Goal: Obtain resource: Download file/media

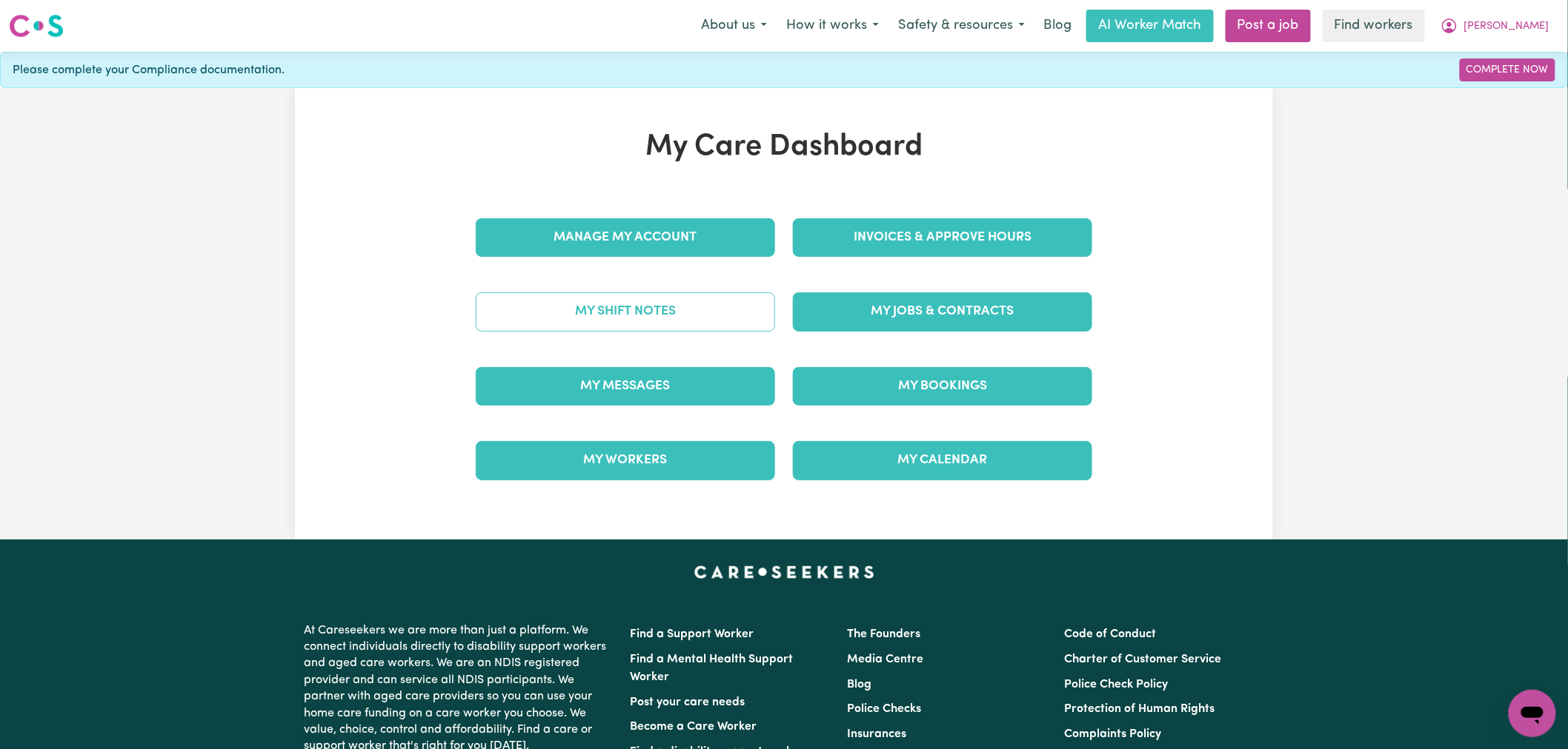
click at [695, 319] on link "My Shift Notes" at bounding box center [625, 311] width 299 height 38
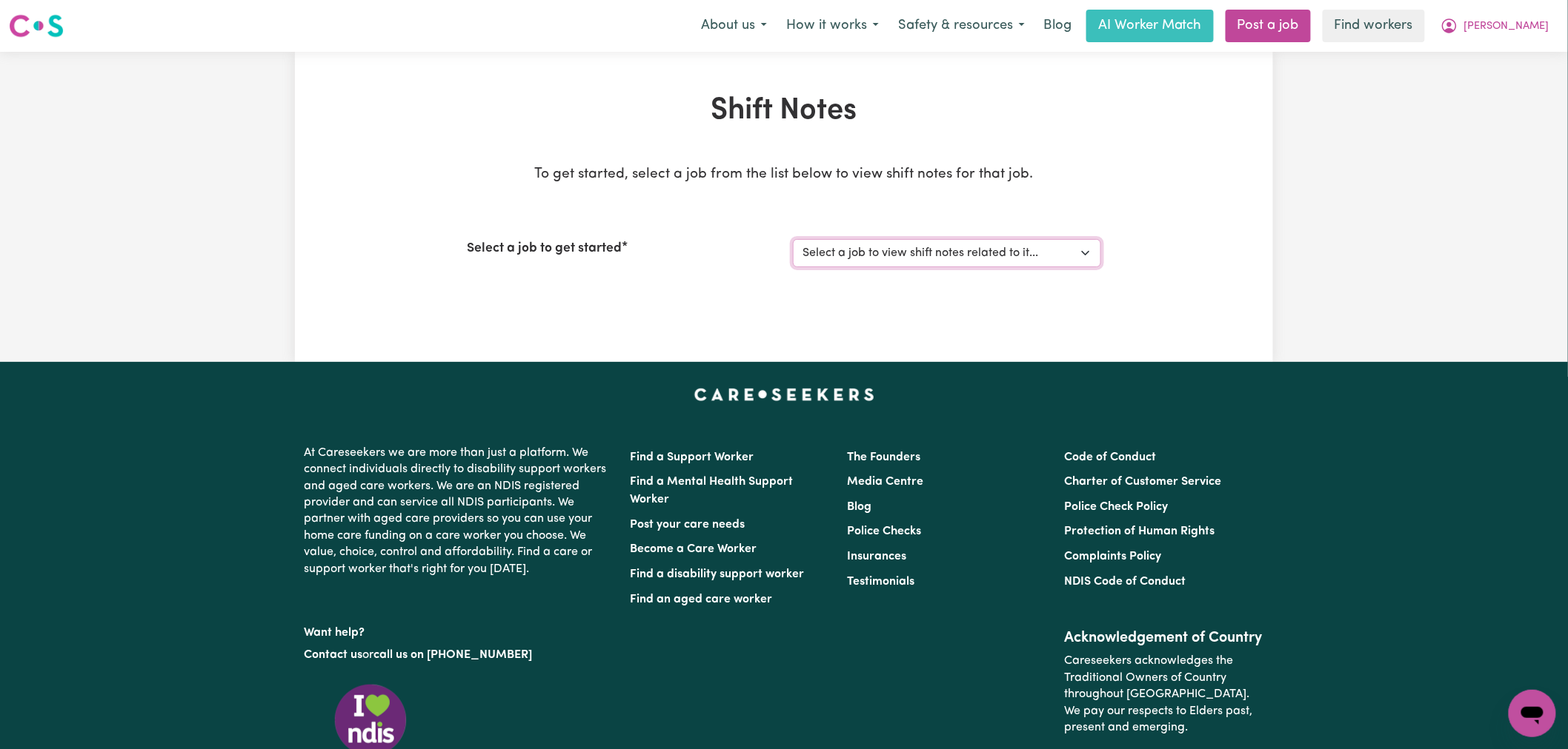
click at [900, 265] on select "Select a job to view shift notes related to it... [DEMOGRAPHIC_DATA] Support Wo…" at bounding box center [947, 253] width 308 height 28
select select "14843"
click at [793, 239] on select "Select a job to view shift notes related to it... [DEMOGRAPHIC_DATA] Support Wo…" at bounding box center [947, 253] width 308 height 28
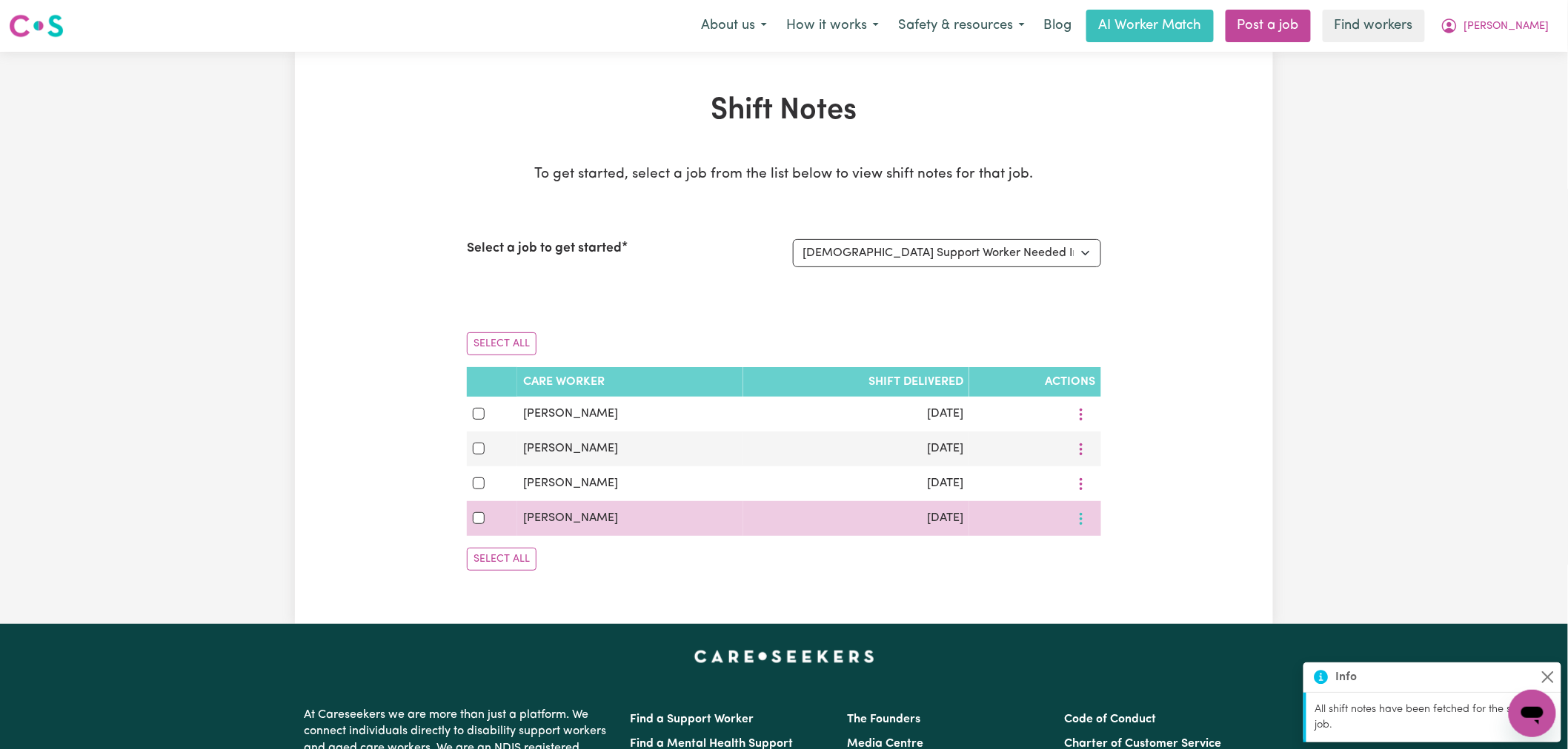
click at [1088, 522] on button "More options" at bounding box center [1081, 519] width 29 height 23
click at [1119, 580] on link "Download" at bounding box center [1131, 583] width 122 height 30
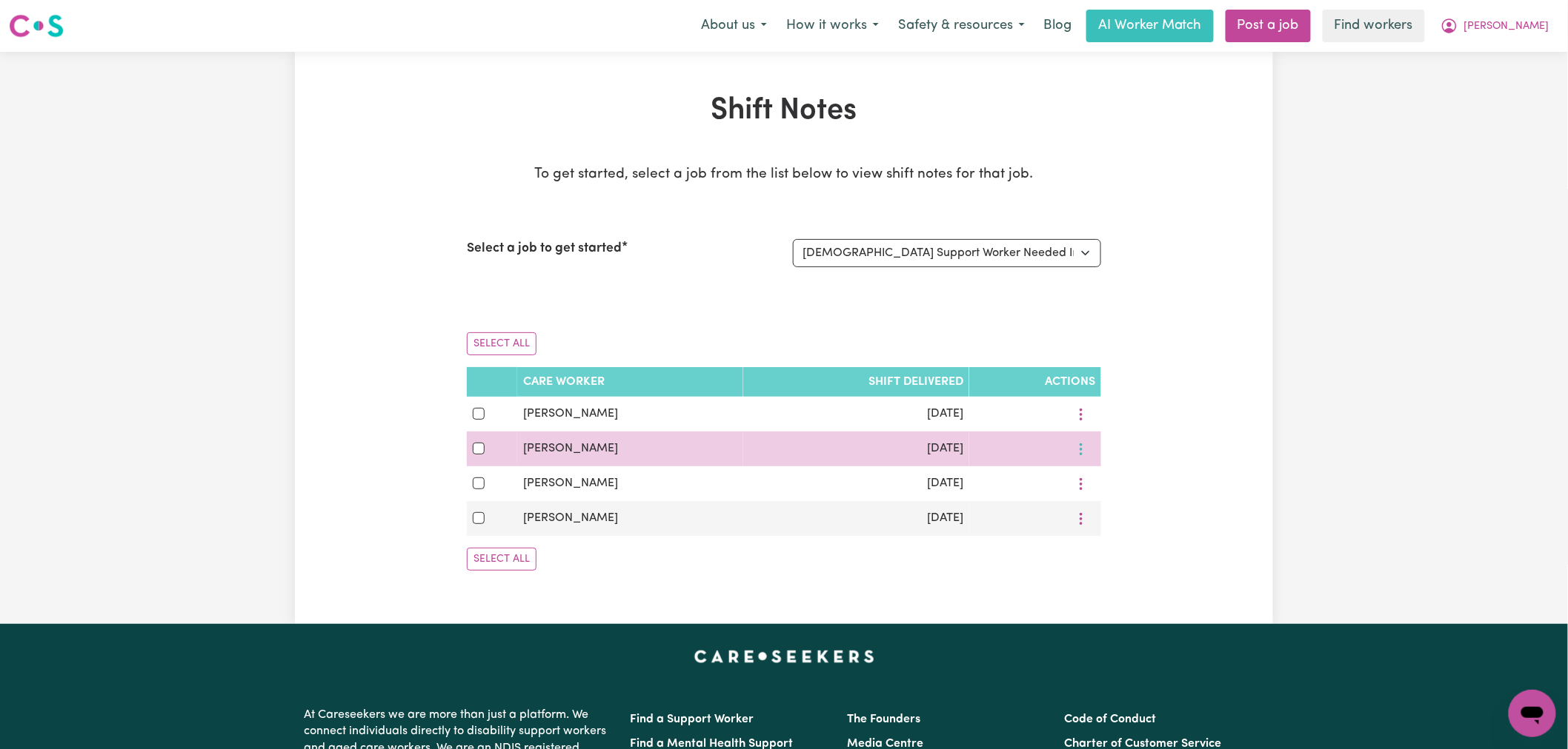
click at [1089, 450] on button "More options" at bounding box center [1081, 449] width 29 height 23
click at [1122, 514] on link "Download" at bounding box center [1131, 514] width 122 height 30
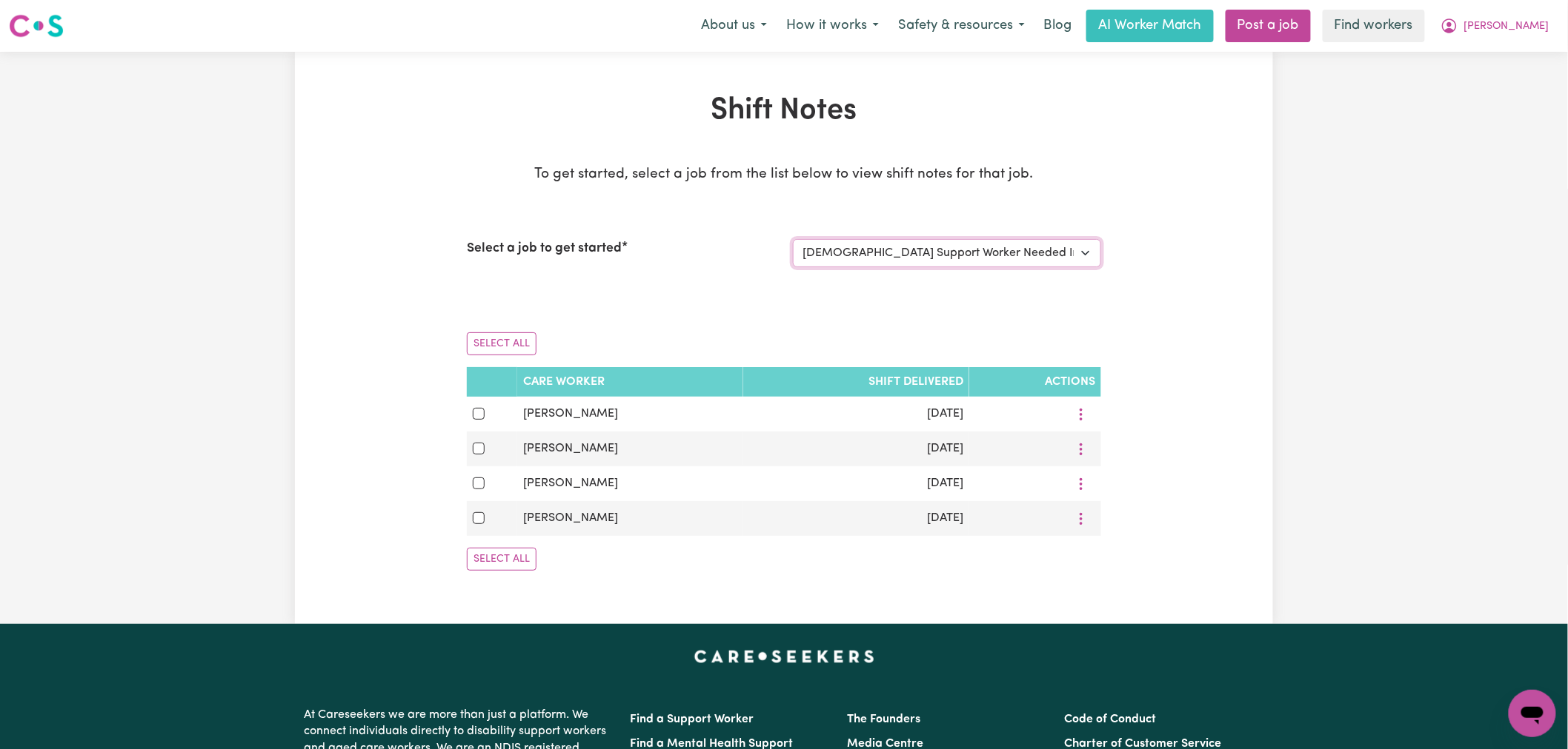
click at [952, 255] on select "Select a job to view shift notes related to it... [DEMOGRAPHIC_DATA] Support Wo…" at bounding box center [947, 253] width 308 height 28
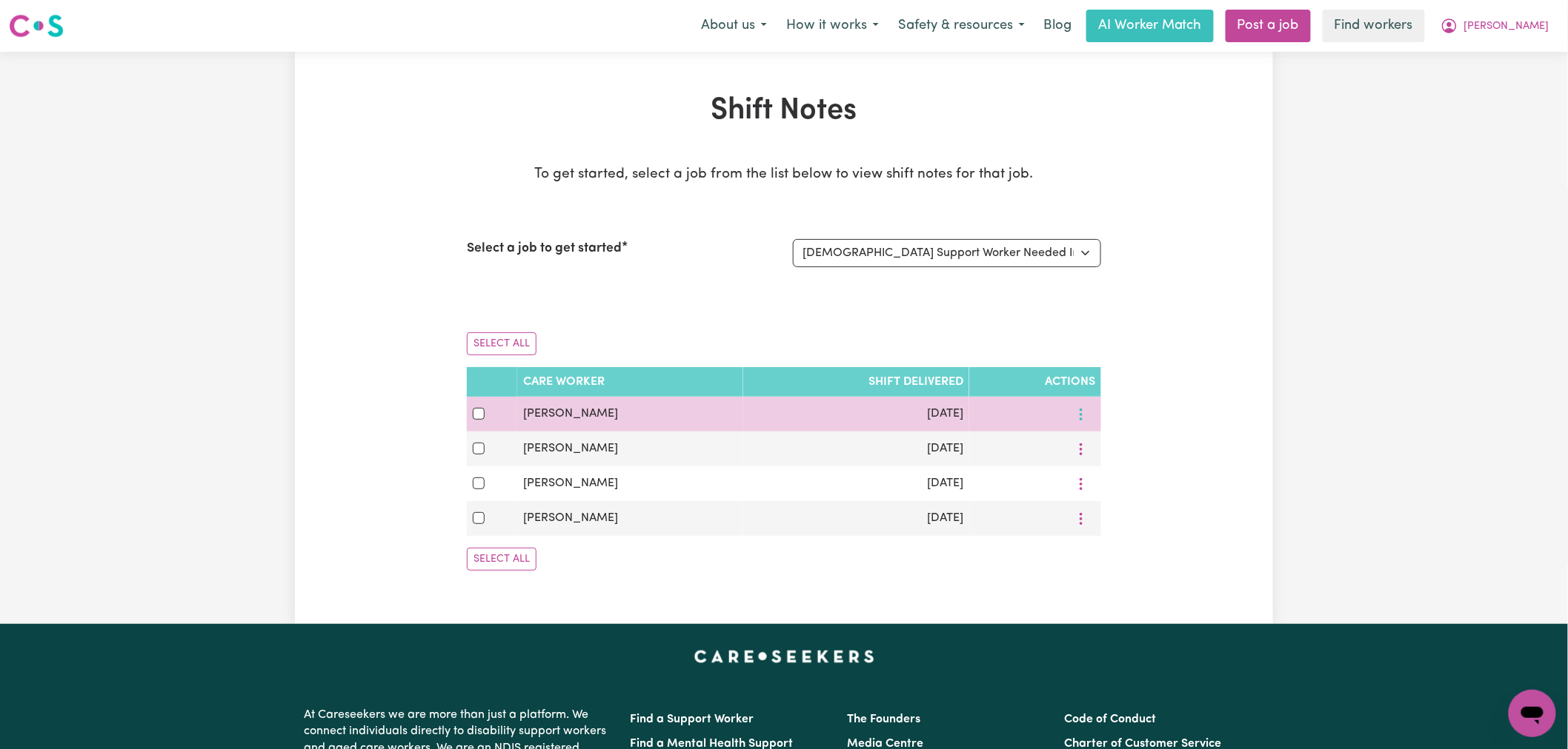
click at [1075, 409] on icon "More options" at bounding box center [1081, 415] width 15 height 15
click at [1103, 443] on span "View Shift Note" at bounding box center [1140, 449] width 81 height 12
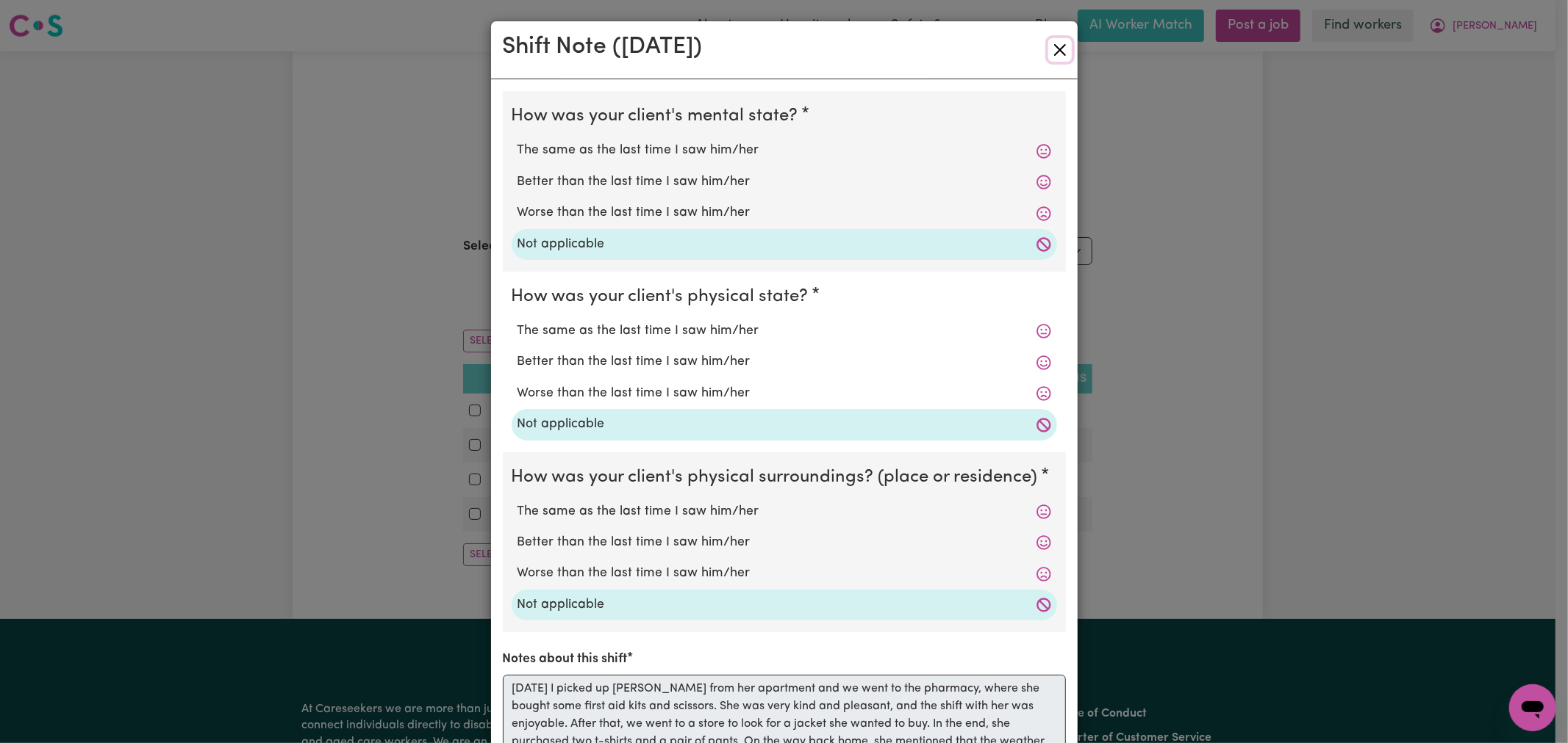
click at [1061, 54] on button "Close" at bounding box center [1060, 50] width 24 height 24
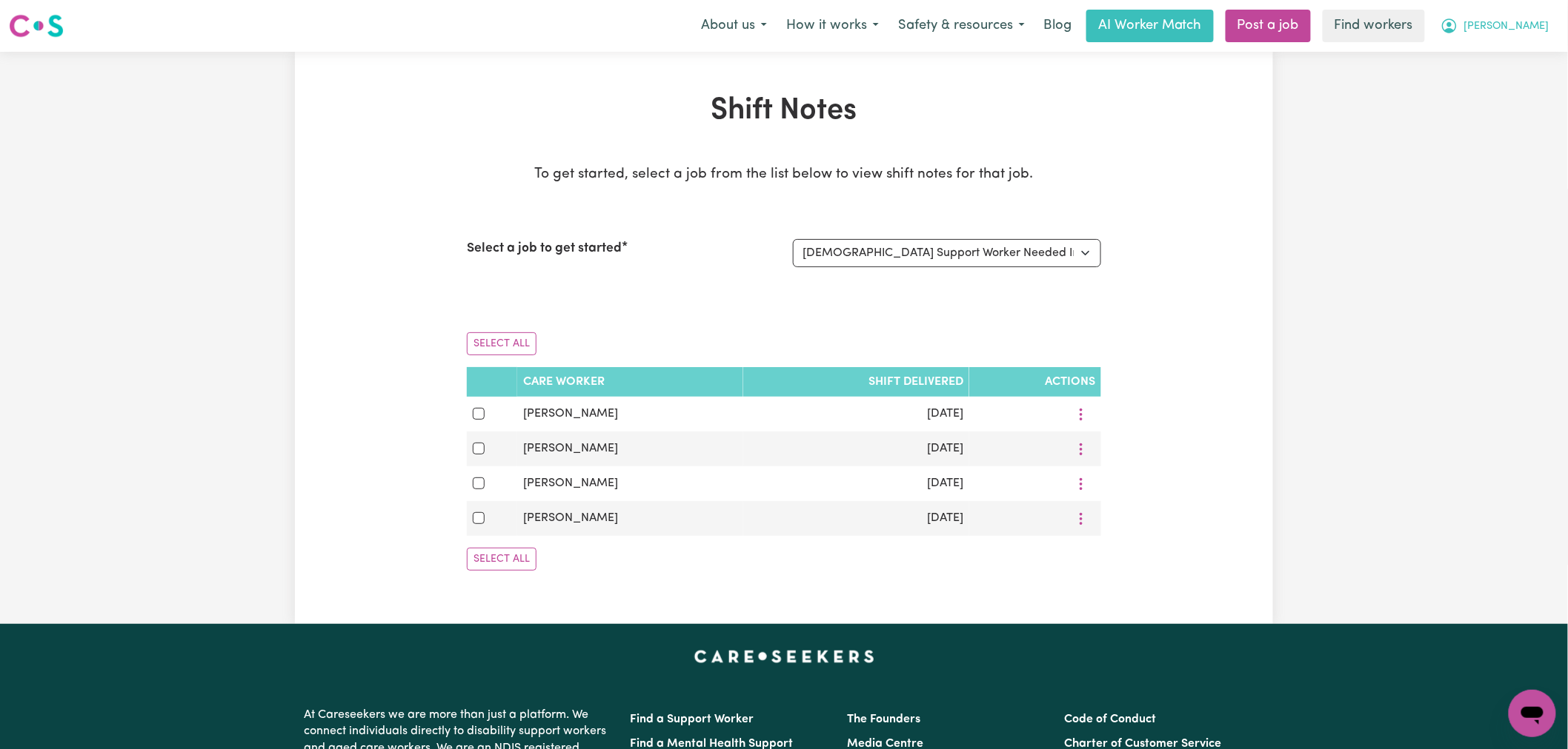
click at [1458, 23] on icon "My Account" at bounding box center [1449, 26] width 18 height 18
click at [1524, 83] on link "Logout" at bounding box center [1500, 85] width 117 height 28
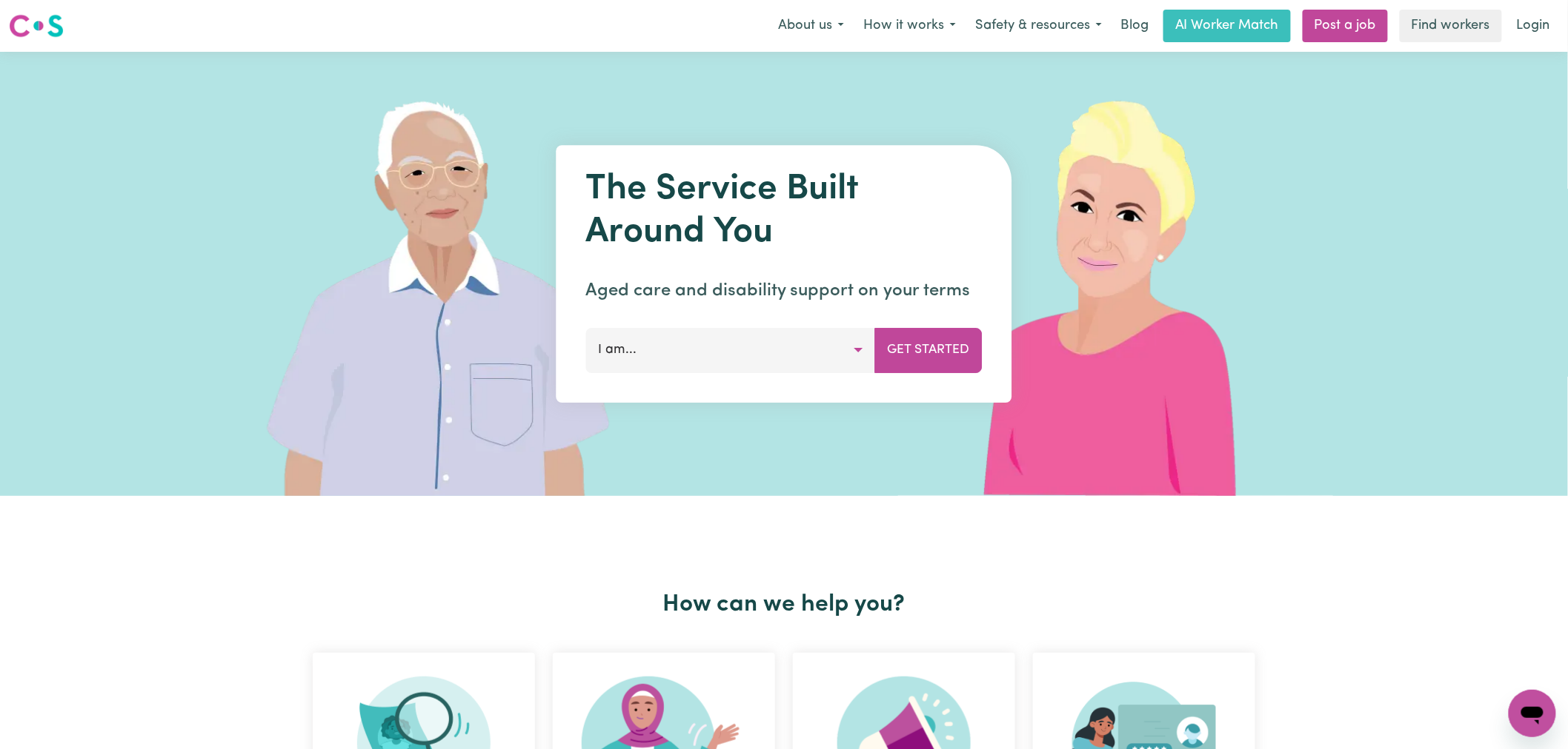
click at [339, 131] on img at bounding box center [449, 274] width 442 height 445
click at [1538, 27] on link "Login" at bounding box center [1533, 25] width 51 height 32
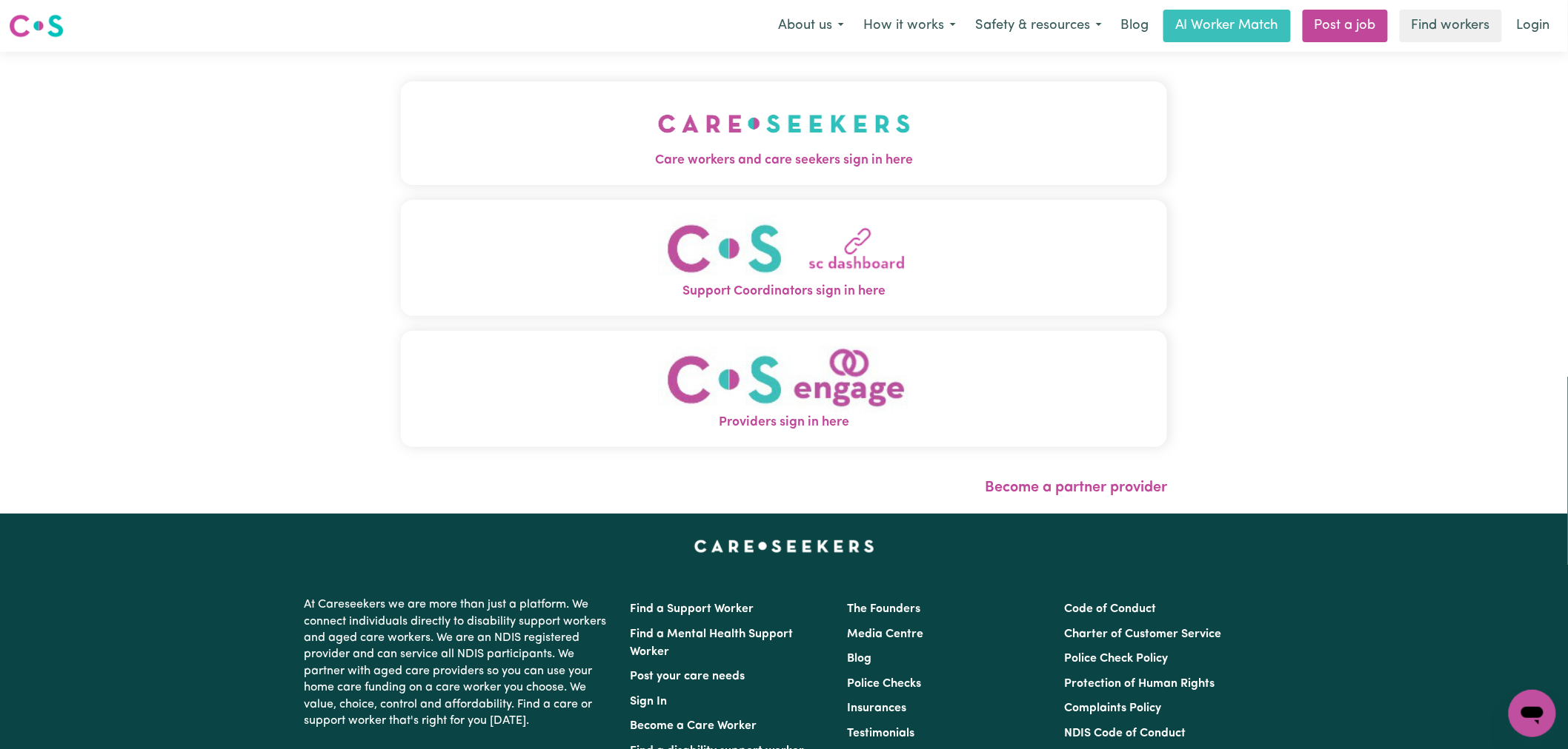
click at [575, 154] on span "Care workers and care seekers sign in here" at bounding box center [783, 160] width 766 height 19
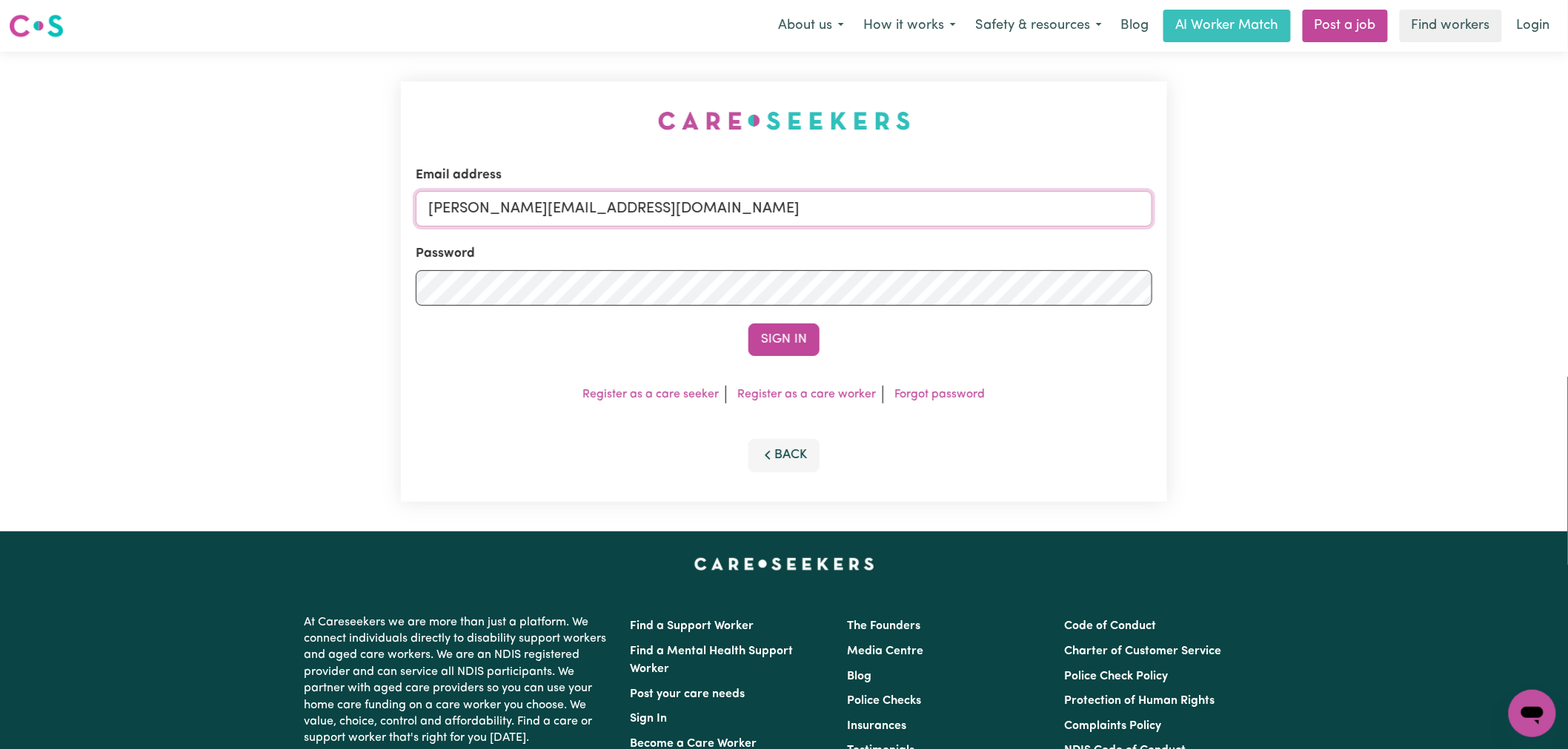
click at [711, 212] on input "[PERSON_NAME][EMAIL_ADDRESS][DOMAIN_NAME]" at bounding box center [784, 208] width 737 height 35
drag, startPoint x: 696, startPoint y: 215, endPoint x: 506, endPoint y: 215, distance: 190.0
click at [506, 215] on input "[EMAIL_ADDRESS][DOMAIN_NAME]" at bounding box center [784, 208] width 737 height 35
type input "[EMAIL_ADDRESS][DOMAIN_NAME]"
click at [783, 334] on button "Sign In" at bounding box center [783, 340] width 71 height 32
